Goal: Navigation & Orientation: Understand site structure

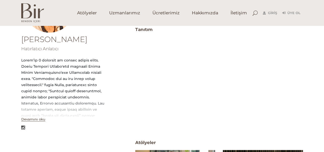
scroll to position [98, 0]
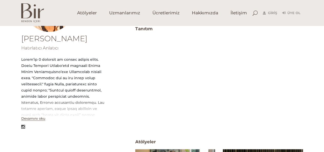
click at [34, 119] on button "Devamını oku" at bounding box center [33, 118] width 24 height 4
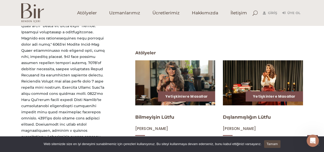
scroll to position [148, 0]
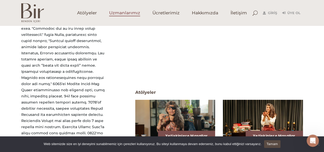
click at [124, 13] on span "Uzmanlarımız" at bounding box center [124, 13] width 31 height 6
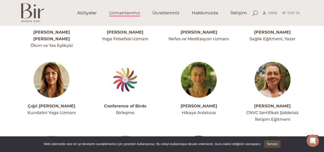
scroll to position [329, 0]
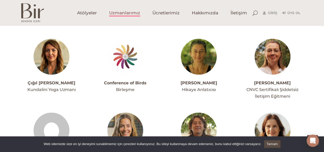
drag, startPoint x: 326, startPoint y: 10, endPoint x: 327, endPoint y: 44, distance: 33.6
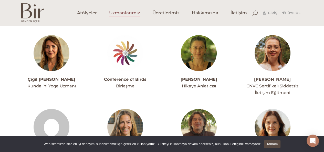
scroll to position [0, 0]
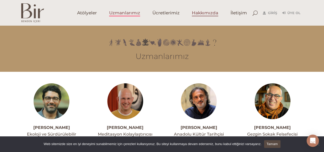
click at [206, 12] on span "Hakkımızda" at bounding box center [205, 13] width 26 height 6
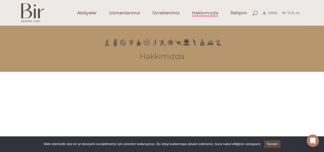
drag, startPoint x: 327, startPoint y: 111, endPoint x: 311, endPoint y: 3, distance: 109.4
click at [167, 14] on span "Ücretlerimiz" at bounding box center [165, 13] width 27 height 6
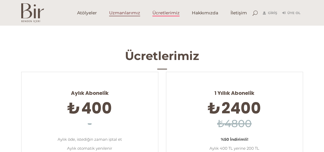
click at [129, 14] on span "Uzmanlarımız" at bounding box center [124, 13] width 31 height 6
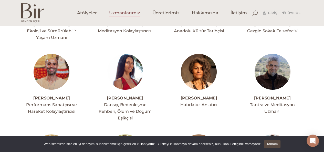
scroll to position [114, 0]
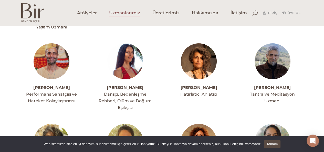
drag, startPoint x: 325, startPoint y: 16, endPoint x: 325, endPoint y: 23, distance: 6.7
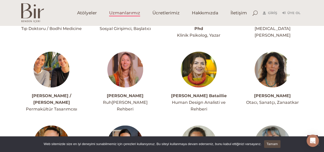
scroll to position [570, 0]
